Goal: Information Seeking & Learning: Learn about a topic

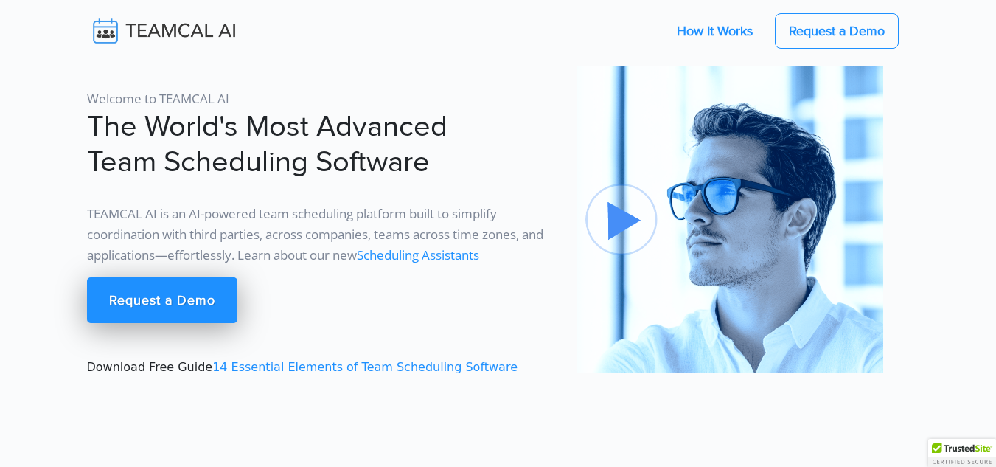
click at [724, 25] on link "How It Works" at bounding box center [714, 30] width 105 height 31
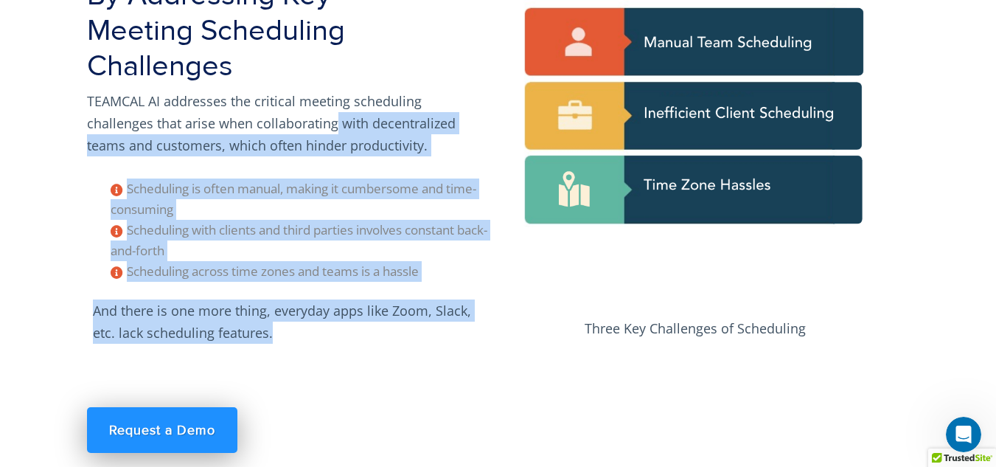
drag, startPoint x: 266, startPoint y: 128, endPoint x: 313, endPoint y: 342, distance: 218.8
click at [313, 342] on div "How TEAMCAL AI Works: By Addressing Key Meeting Scheduling Challenges TEAMCAL A…" at bounding box center [288, 250] width 420 height 618
click at [405, 306] on p "And there is one more thing, everyday apps like Zoom, Slack, etc. lack scheduli…" at bounding box center [288, 321] width 403 height 56
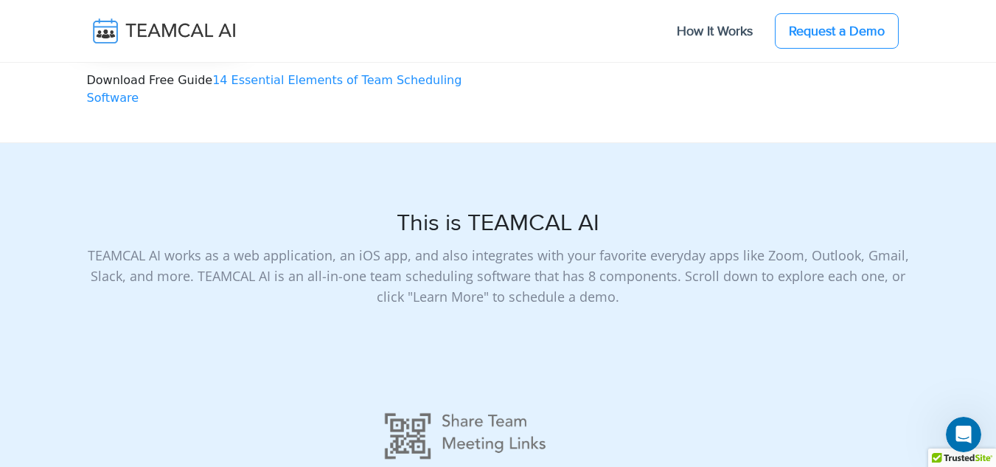
scroll to position [590, 0]
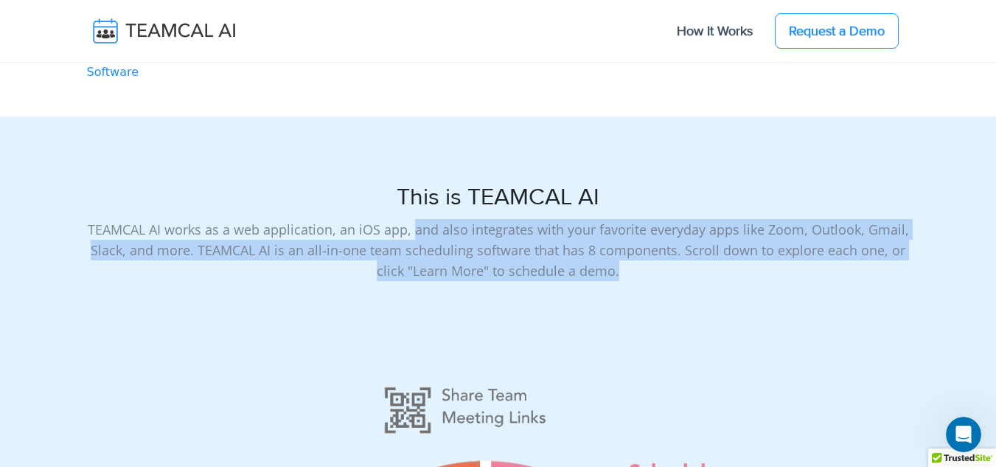
drag, startPoint x: 416, startPoint y: 214, endPoint x: 636, endPoint y: 257, distance: 224.5
click at [636, 257] on p "TEAMCAL AI works as a web application, an iOS app, and also integrates with you…" at bounding box center [498, 250] width 823 height 62
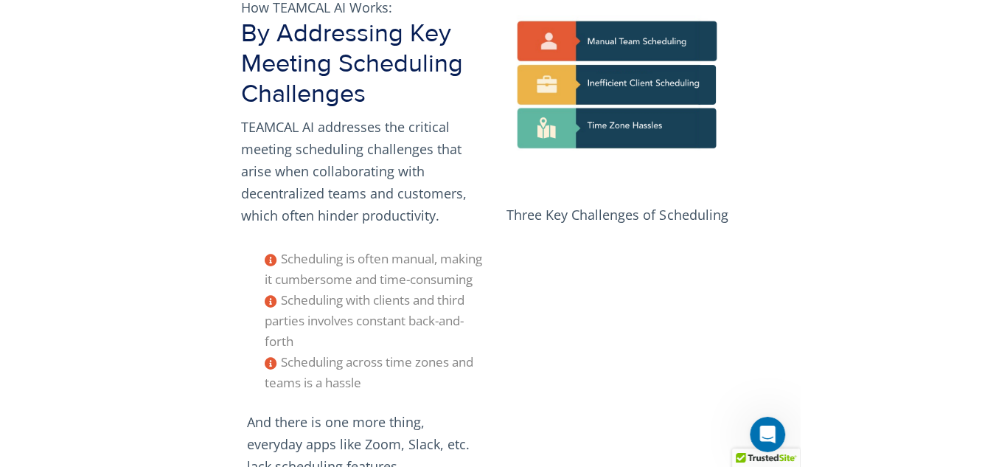
scroll to position [0, 0]
